Goal: Task Accomplishment & Management: Manage account settings

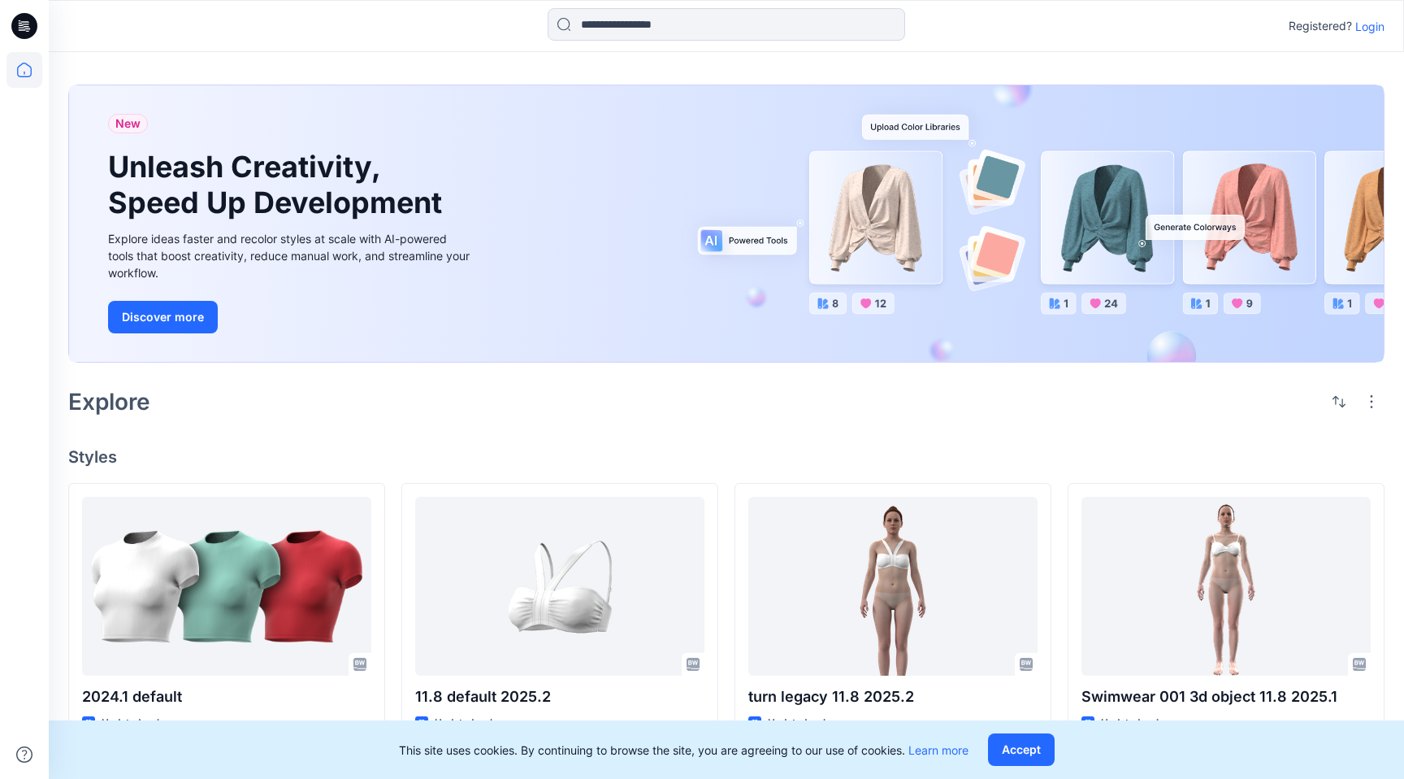
click at [1378, 30] on p "Login" at bounding box center [1370, 26] width 29 height 17
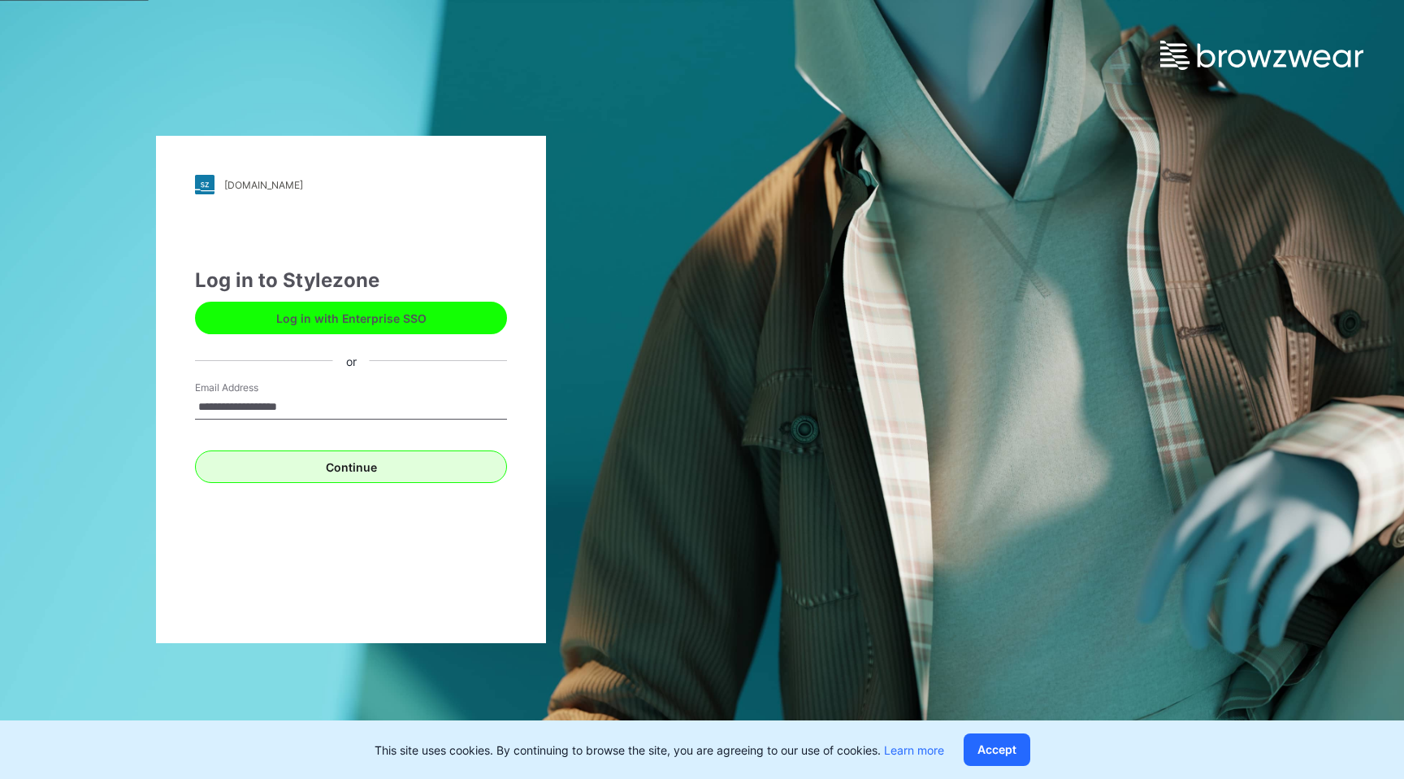
type input "**********"
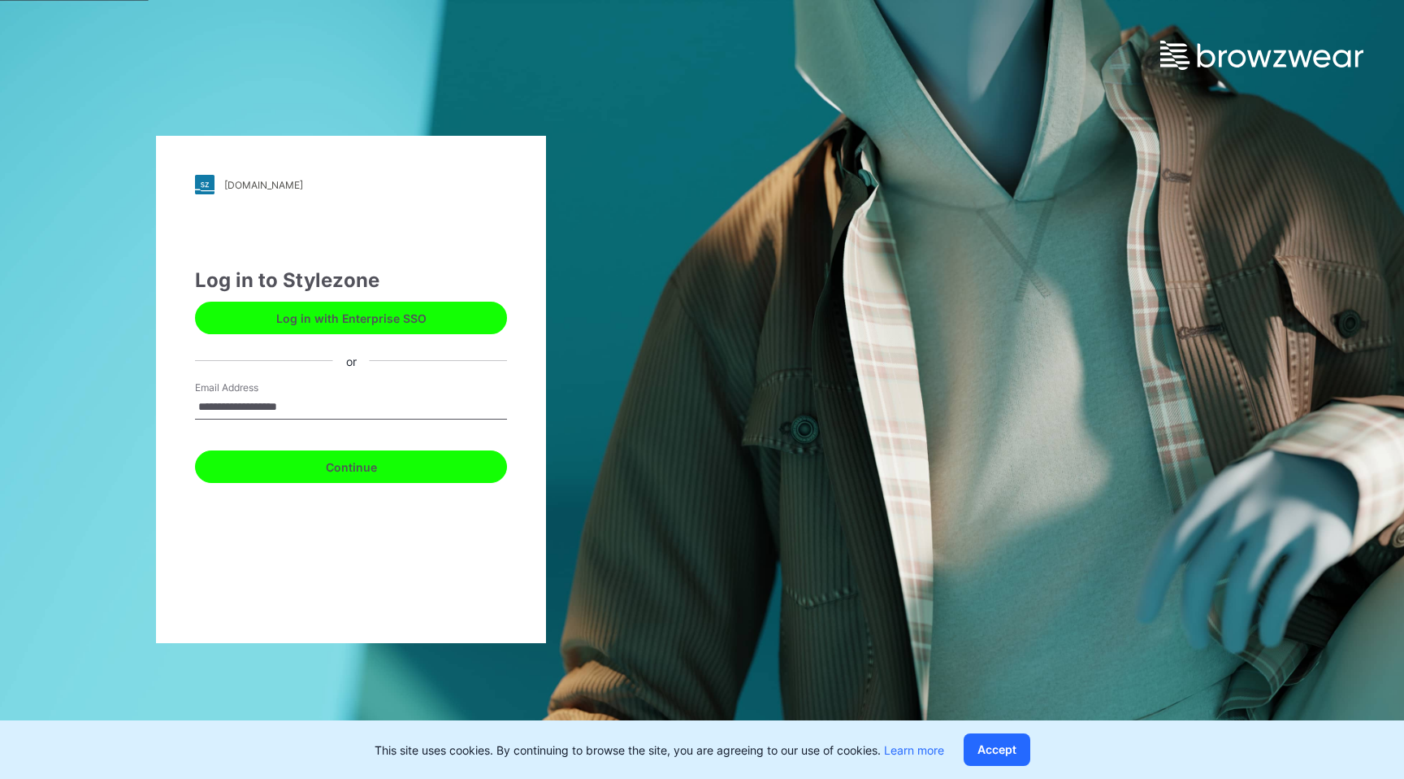
click at [367, 471] on button "Continue" at bounding box center [351, 466] width 312 height 33
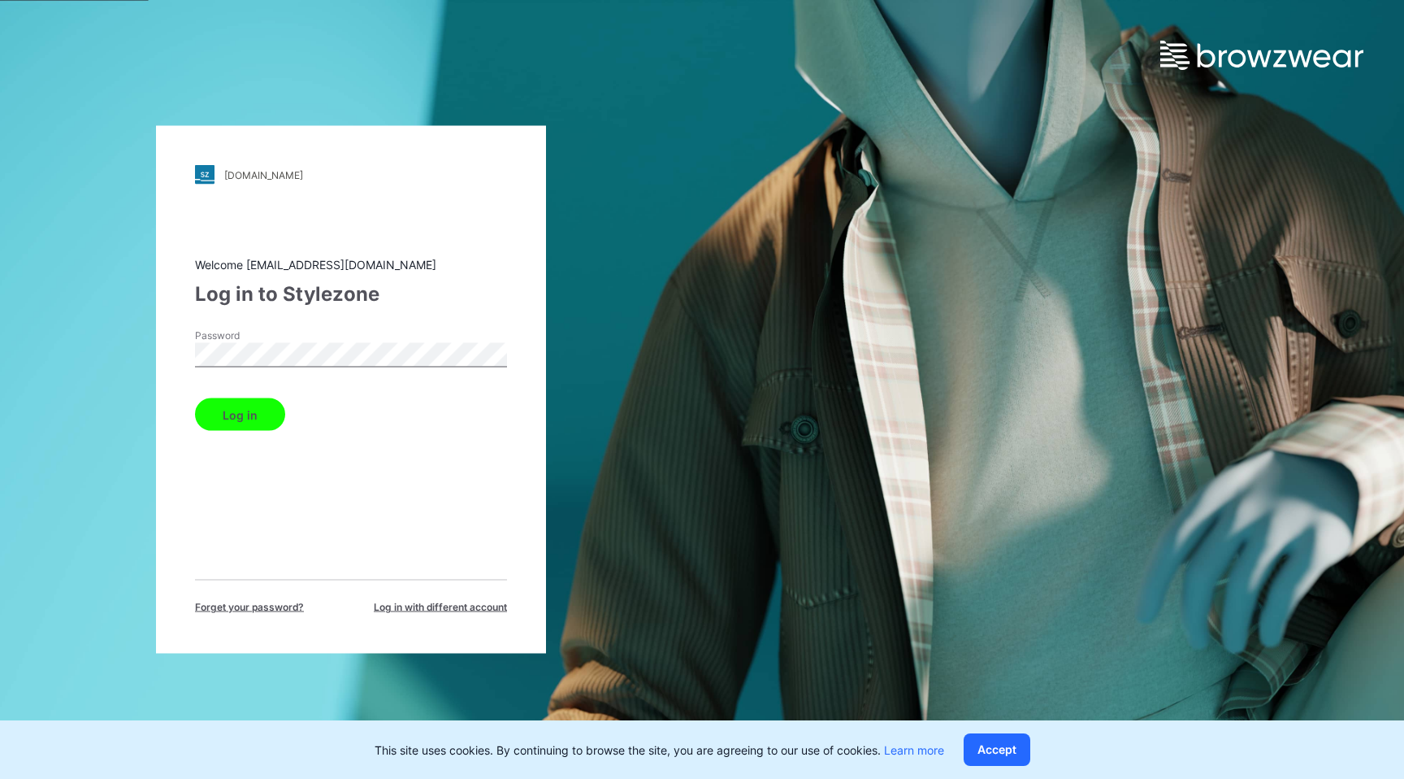
click at [237, 405] on button "Log in" at bounding box center [240, 414] width 90 height 33
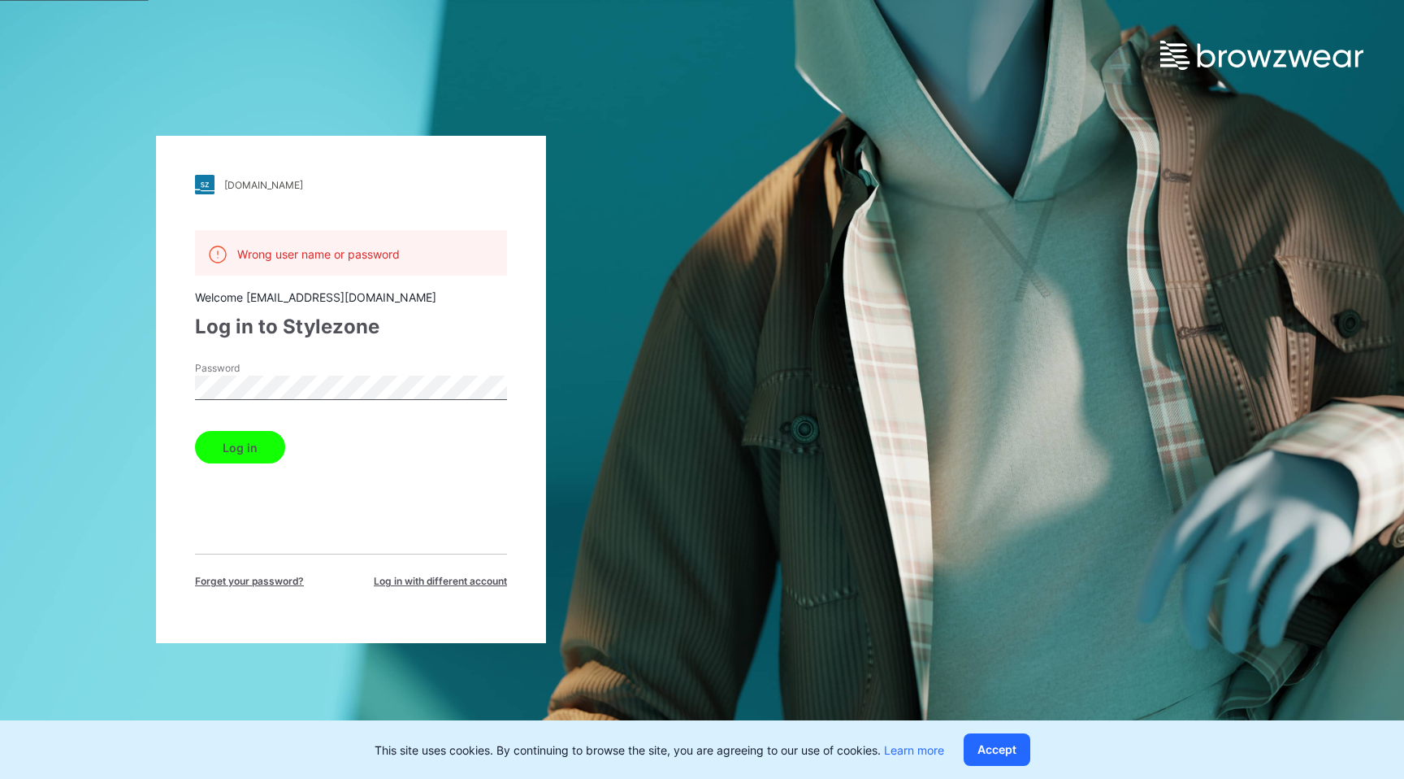
click at [222, 577] on span "Forget your password?" at bounding box center [249, 581] width 109 height 15
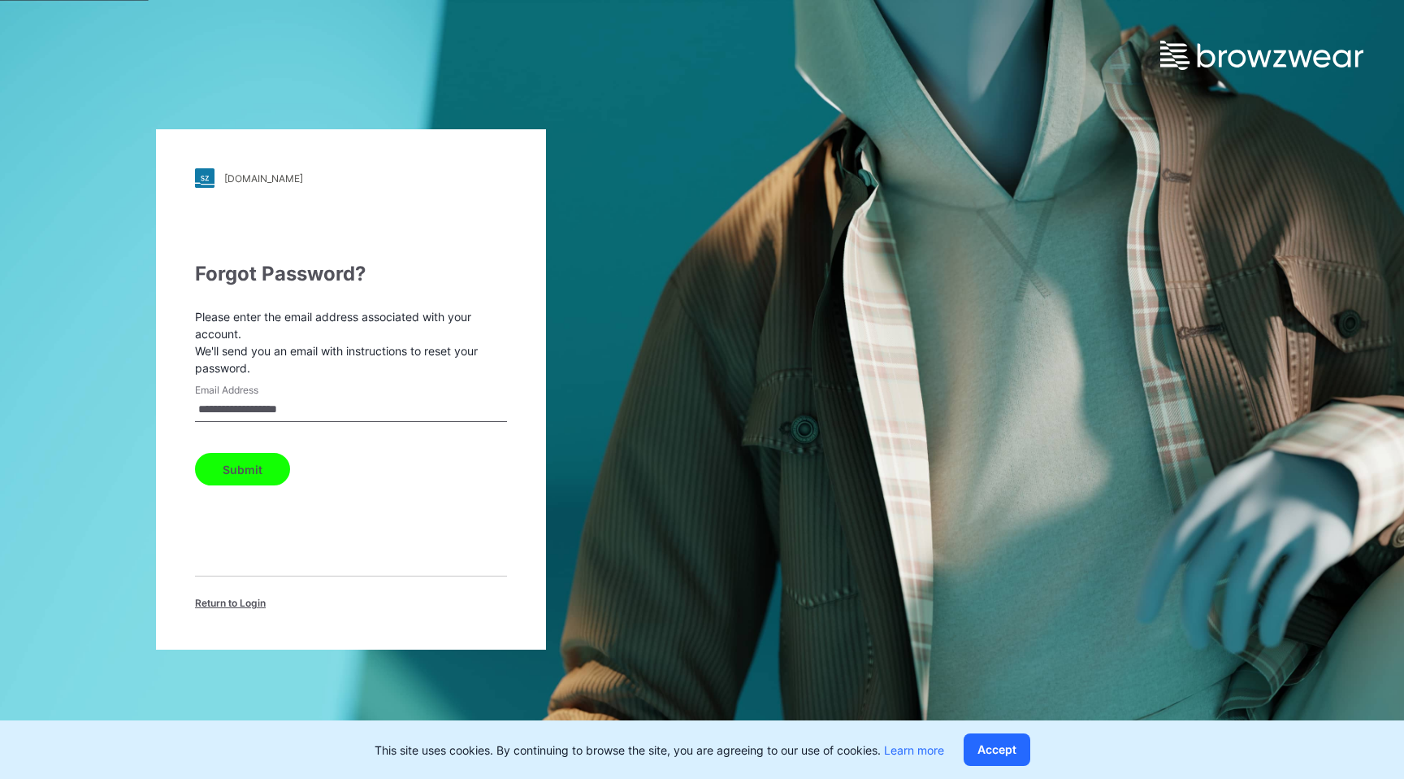
click at [250, 478] on button "Submit" at bounding box center [242, 469] width 95 height 33
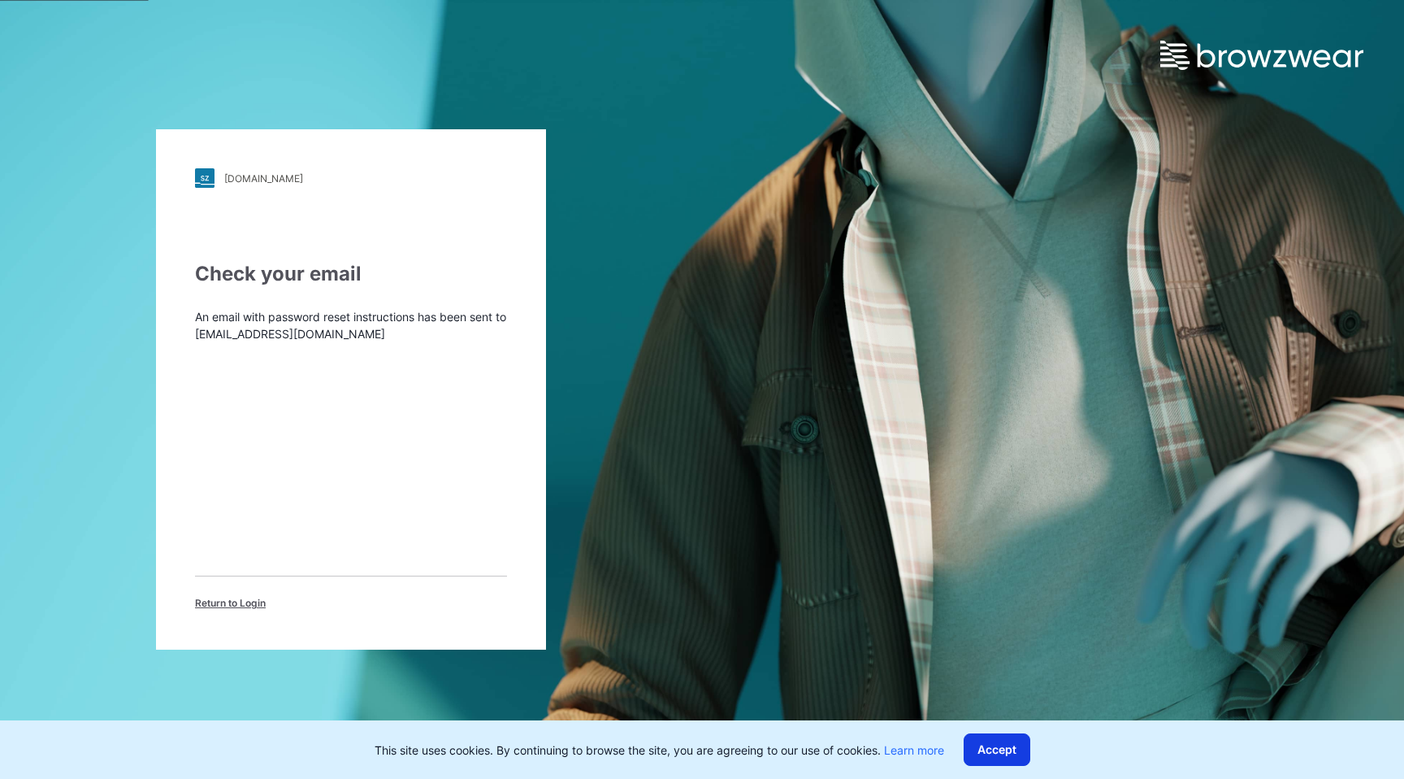
click at [994, 747] on button "Accept" at bounding box center [997, 749] width 67 height 33
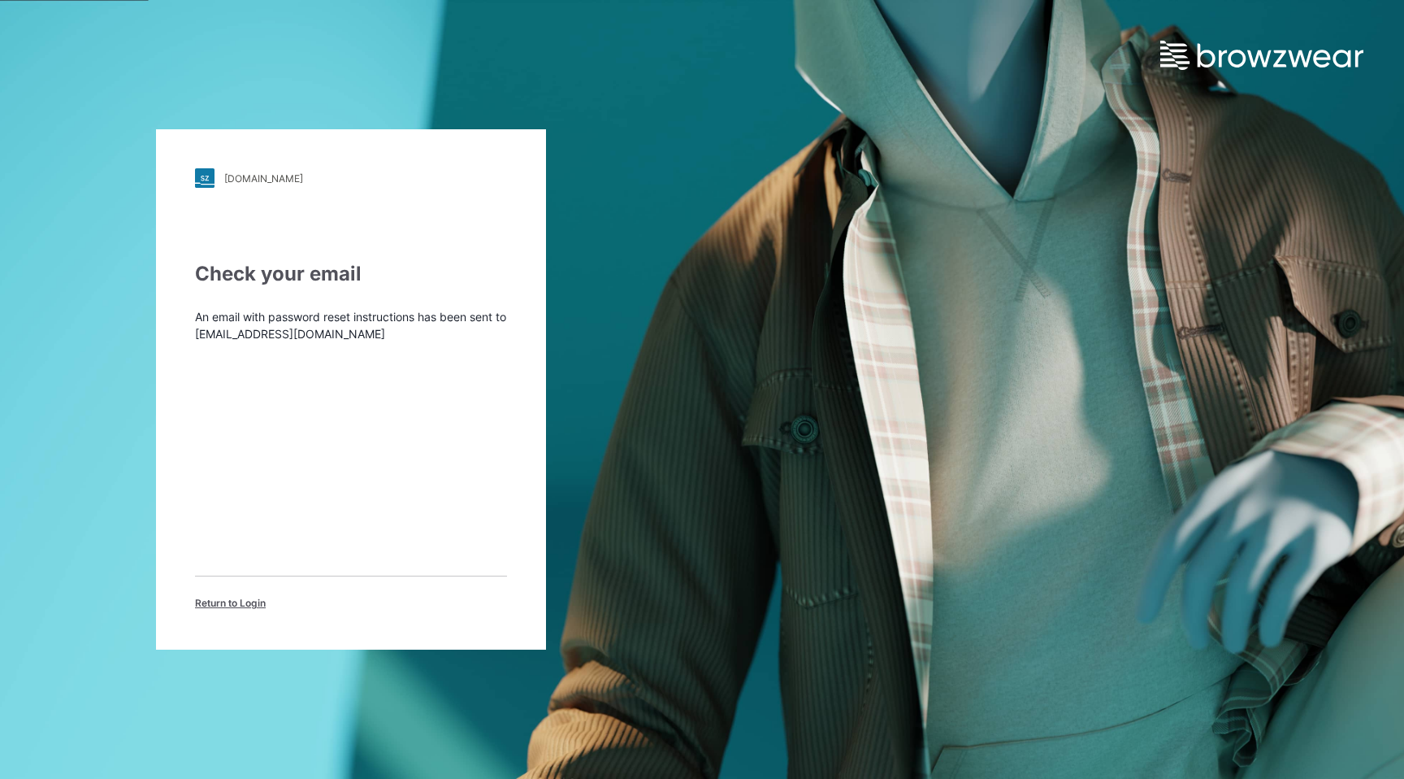
click at [243, 601] on span "Return to Login" at bounding box center [230, 603] width 71 height 15
